Goal: Check status: Check status

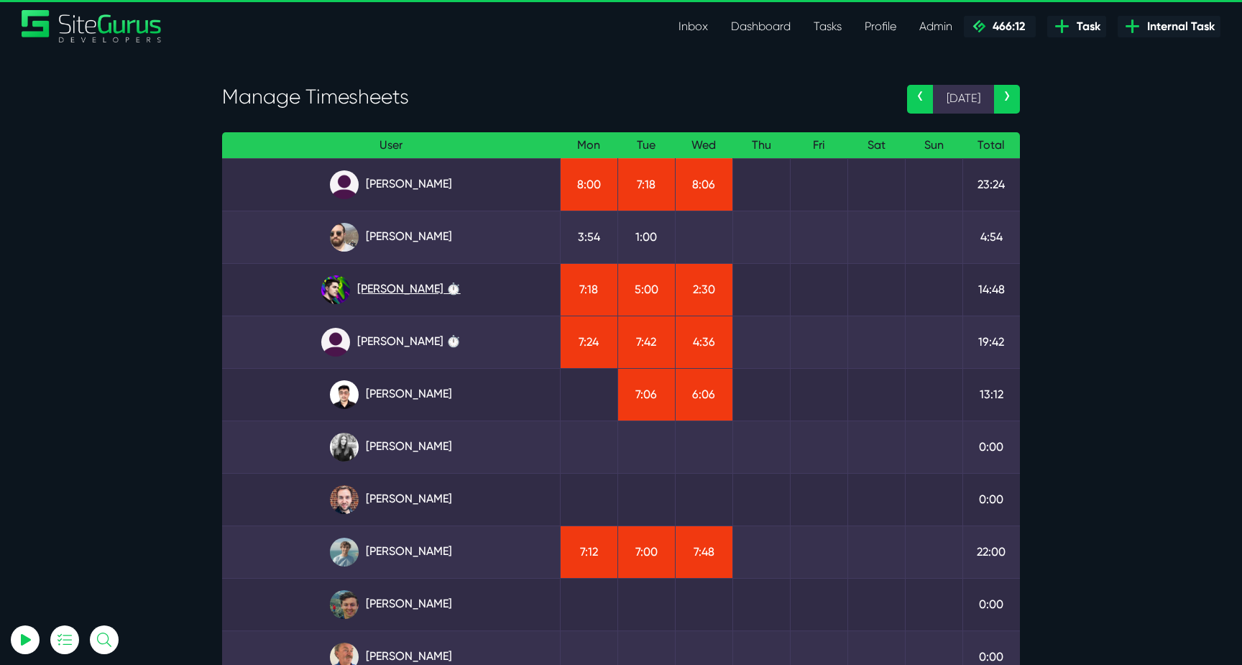
type input "[EMAIL_ADDRESS][DOMAIN_NAME]"
click at [370, 288] on link "[PERSON_NAME] ⏱️" at bounding box center [391, 289] width 315 height 29
